Goal: Navigation & Orientation: Find specific page/section

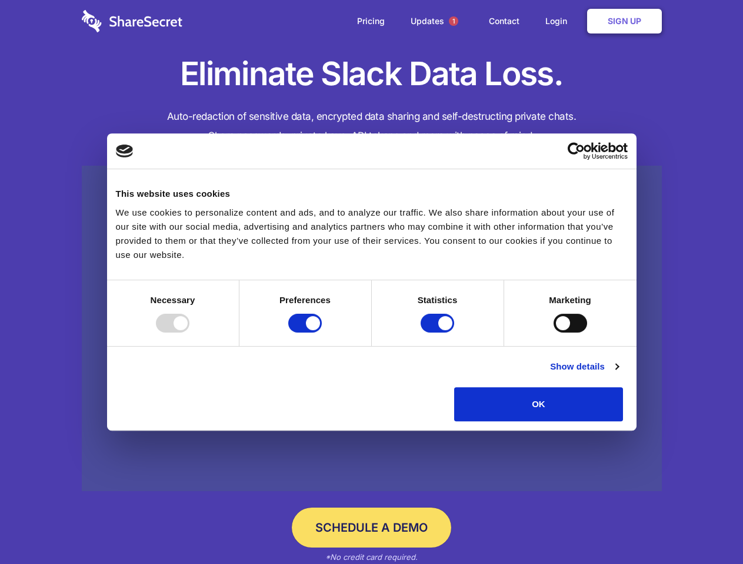
click at [189, 333] on div at bounding box center [173, 323] width 34 height 19
click at [322, 333] on input "Preferences" at bounding box center [305, 323] width 34 height 19
checkbox input "false"
click at [439, 333] on input "Statistics" at bounding box center [437, 323] width 34 height 19
checkbox input "false"
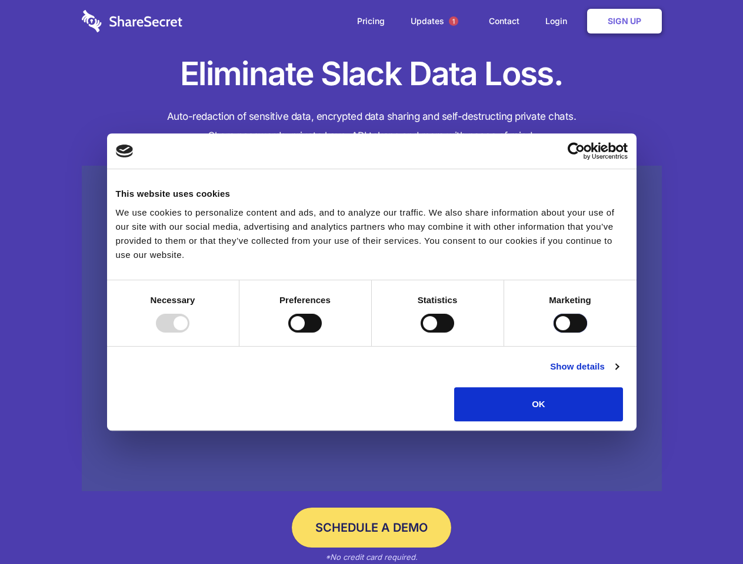
click at [553, 333] on input "Marketing" at bounding box center [570, 323] width 34 height 19
checkbox input "true"
click at [618, 374] on link "Show details" at bounding box center [584, 367] width 68 height 14
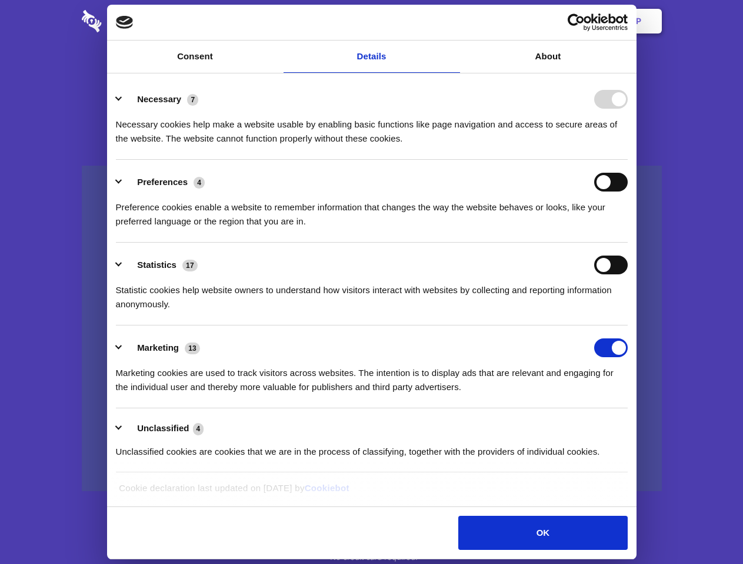
click at [627, 160] on li "Necessary 7 Necessary cookies help make a website usable by enabling basic func…" at bounding box center [371, 118] width 511 height 83
click at [453, 21] on span "1" at bounding box center [453, 20] width 9 height 9
